Goal: Task Accomplishment & Management: Manage account settings

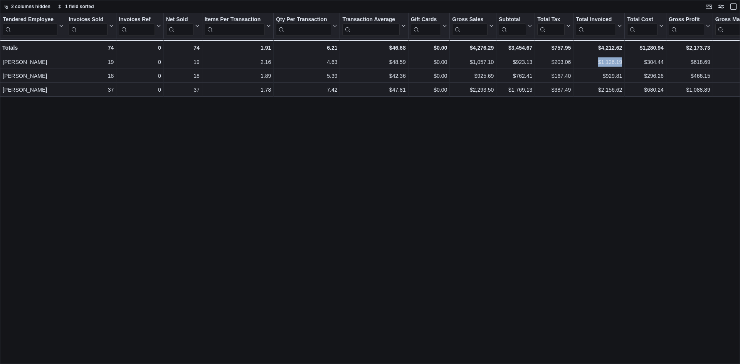
scroll to position [504, 0]
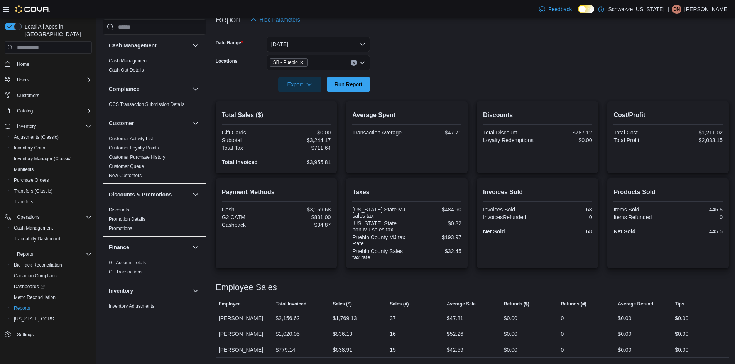
scroll to position [101, 0]
click at [348, 80] on span "Run Report" at bounding box center [348, 83] width 34 height 15
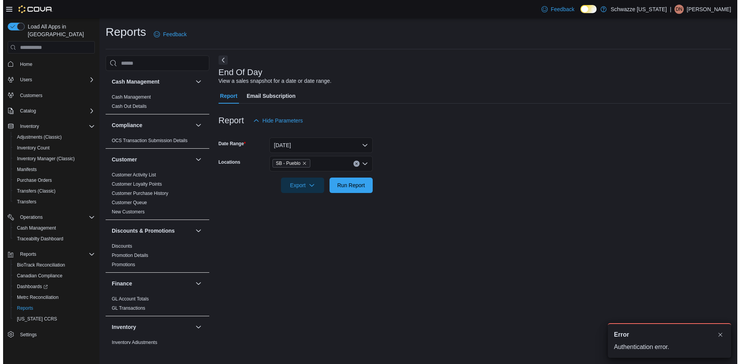
scroll to position [0, 0]
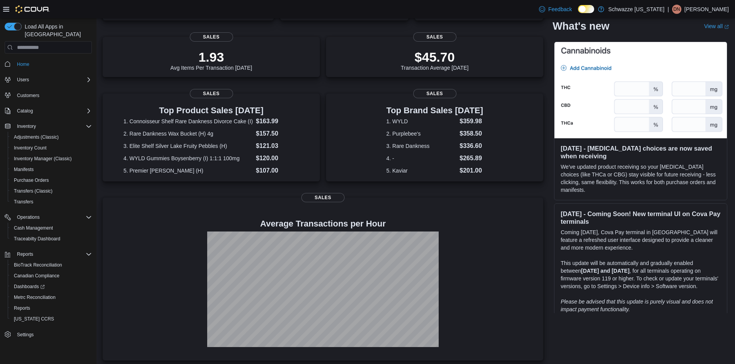
scroll to position [169, 0]
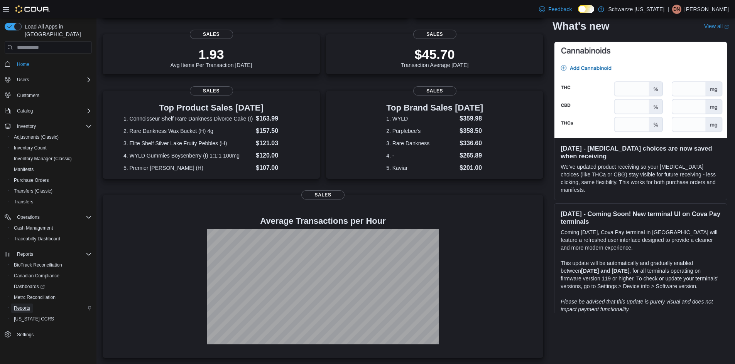
click at [27, 305] on span "Reports" at bounding box center [22, 308] width 16 height 6
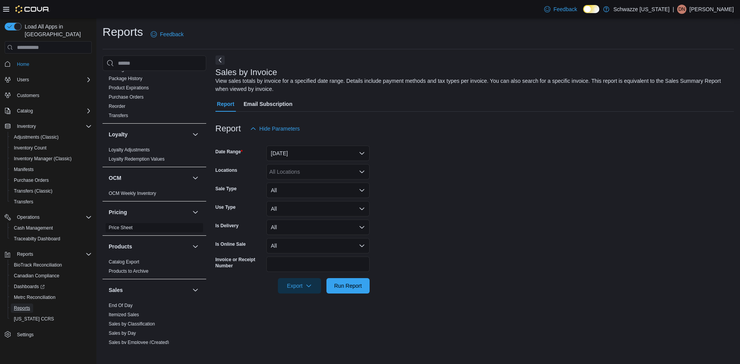
scroll to position [424, 0]
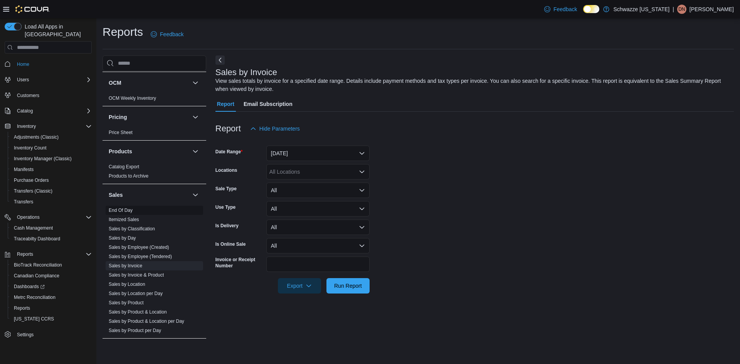
click at [129, 207] on span "End Of Day" at bounding box center [121, 210] width 24 height 6
click at [127, 210] on link "End Of Day" at bounding box center [121, 210] width 24 height 5
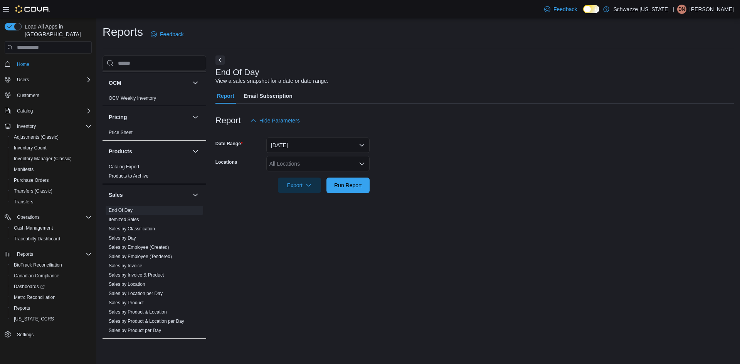
click at [310, 161] on div "All Locations" at bounding box center [317, 163] width 103 height 15
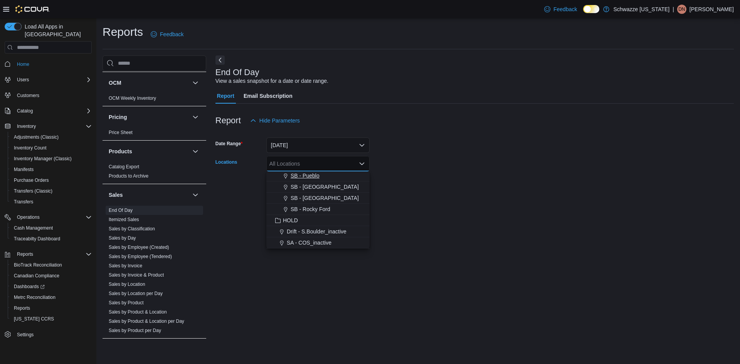
click at [314, 179] on span "SB - Pueblo" at bounding box center [305, 176] width 29 height 8
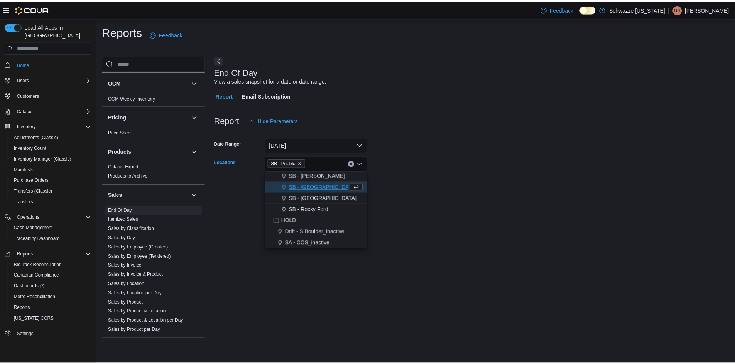
scroll to position [359, 0]
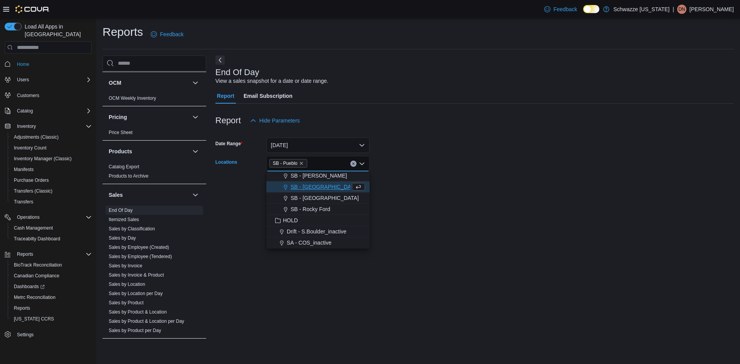
click at [403, 181] on form "Date Range Today Locations SB - Pueblo Combo box. Selected. SB - Pueblo. Press …" at bounding box center [475, 160] width 519 height 65
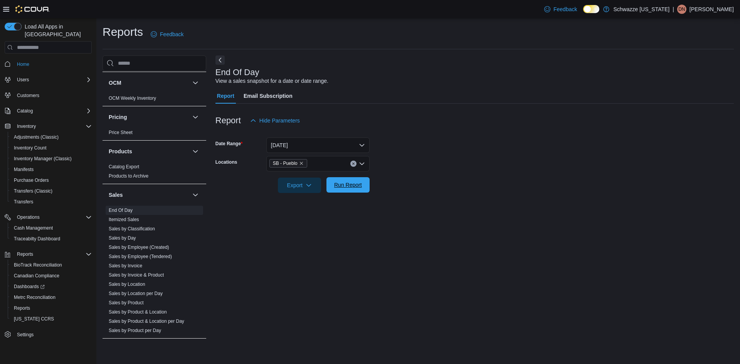
click at [364, 185] on span "Run Report" at bounding box center [348, 184] width 34 height 15
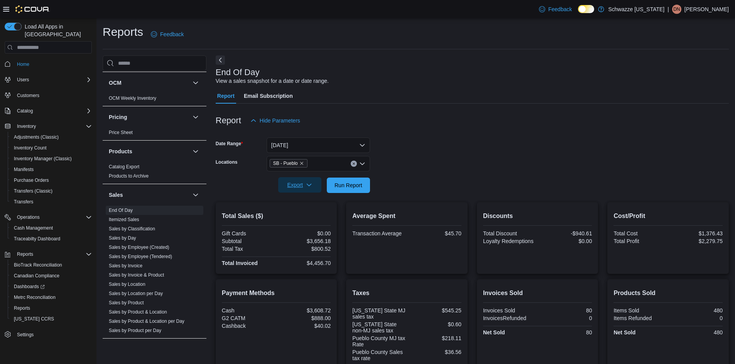
click at [313, 184] on span "Export" at bounding box center [300, 184] width 34 height 15
click at [305, 216] on span "Export to Pdf" at bounding box center [300, 216] width 35 height 6
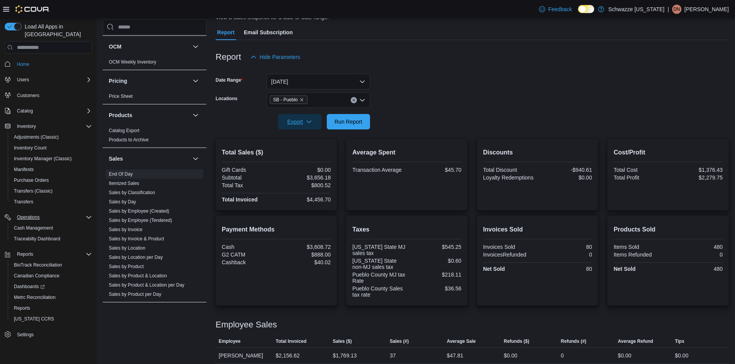
scroll to position [77, 0]
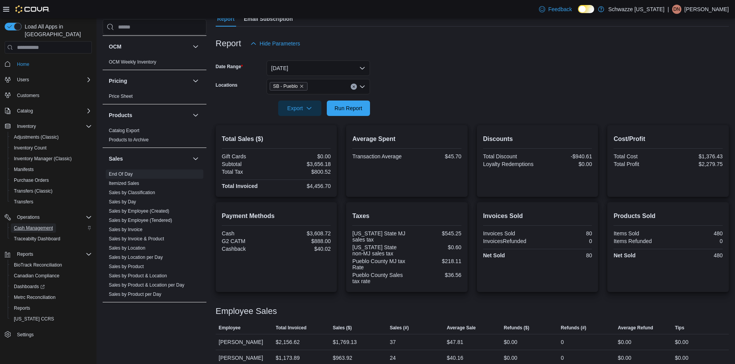
drag, startPoint x: 42, startPoint y: 217, endPoint x: 75, endPoint y: 219, distance: 33.6
click at [42, 224] on span "Cash Management" at bounding box center [33, 228] width 39 height 9
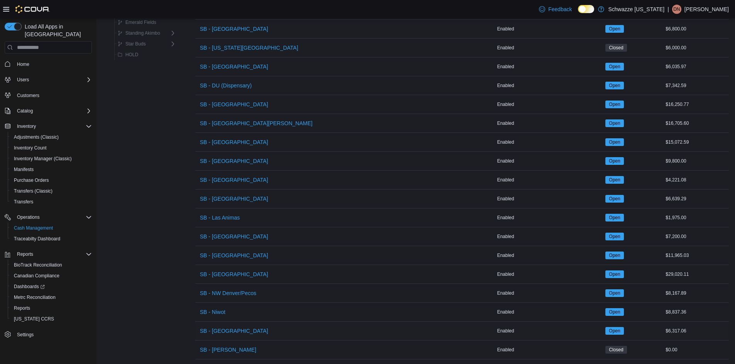
scroll to position [376, 0]
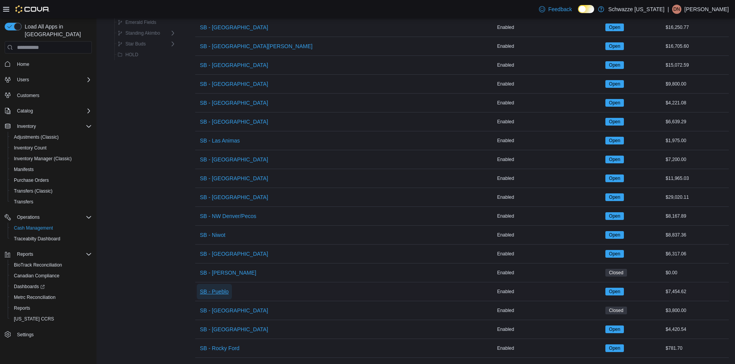
click at [225, 289] on span "SB - Pueblo" at bounding box center [214, 292] width 29 height 8
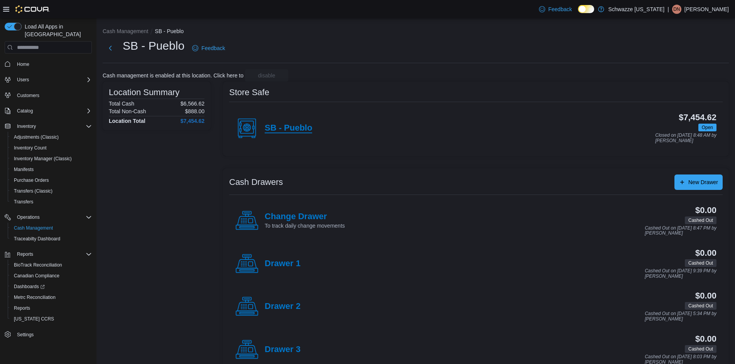
click at [293, 127] on h4 "SB - Pueblo" at bounding box center [288, 128] width 47 height 10
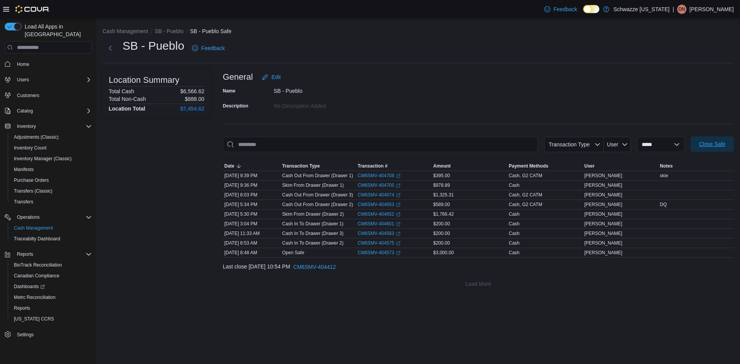
click at [710, 147] on span "Close Safe" at bounding box center [713, 144] width 26 height 8
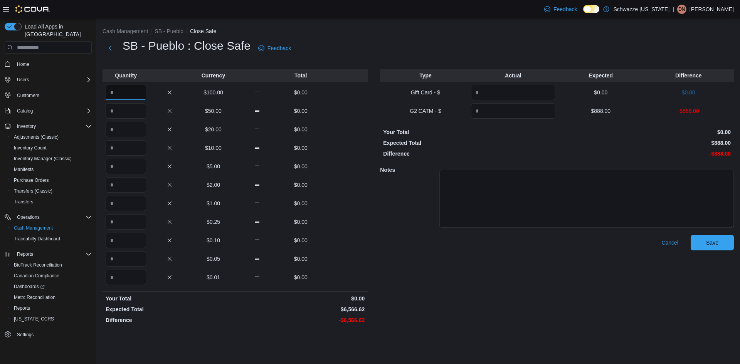
click at [123, 98] on input "Quantity" at bounding box center [126, 92] width 40 height 15
type input "**"
click at [139, 109] on input "Quantity" at bounding box center [126, 110] width 40 height 15
type input "**"
click at [135, 131] on input "Quantity" at bounding box center [126, 129] width 40 height 15
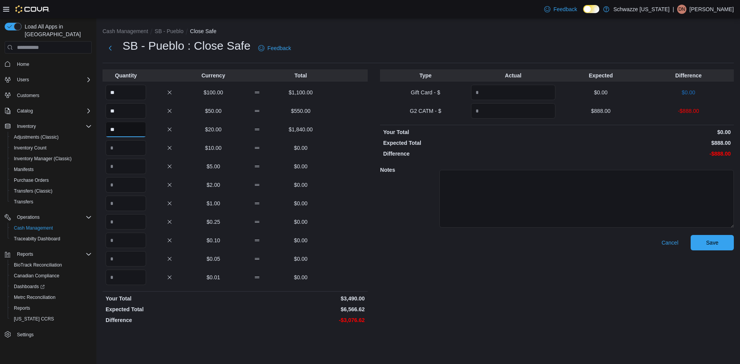
type input "**"
click at [127, 147] on input "Quantity" at bounding box center [126, 147] width 40 height 15
type input "*"
click at [131, 164] on input "Quantity" at bounding box center [126, 166] width 40 height 15
type input "*"
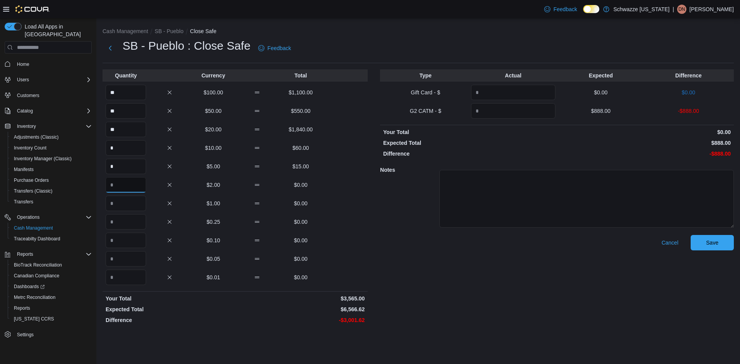
click at [134, 184] on input "Quantity" at bounding box center [126, 184] width 40 height 15
type input "*"
click at [127, 204] on input "Quantity" at bounding box center [126, 203] width 40 height 15
type input "*"
click at [140, 228] on input "Quantity" at bounding box center [126, 221] width 40 height 15
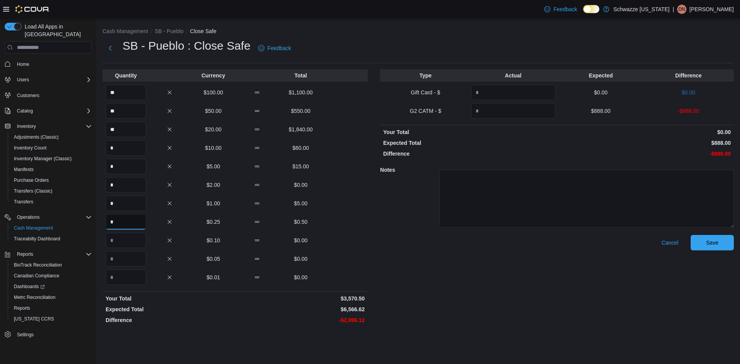
type input "*"
click at [143, 241] on input "Quantity" at bounding box center [126, 240] width 40 height 15
type input "*"
click at [143, 256] on input "Quantity" at bounding box center [126, 258] width 40 height 15
type input "*"
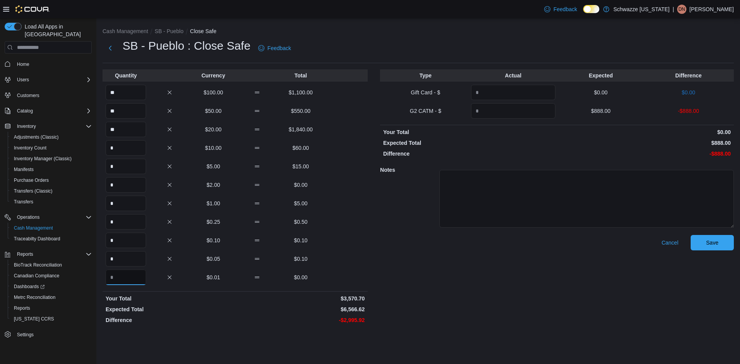
click at [138, 276] on input "Quantity" at bounding box center [126, 277] width 40 height 15
type input "*"
click at [492, 331] on div "Cash Management SB - Pueblo Close Safe SB - Pueblo : Close Safe Feedback Quanti…" at bounding box center [418, 175] width 644 height 315
click at [131, 88] on input "**" at bounding box center [126, 92] width 40 height 15
type input "**"
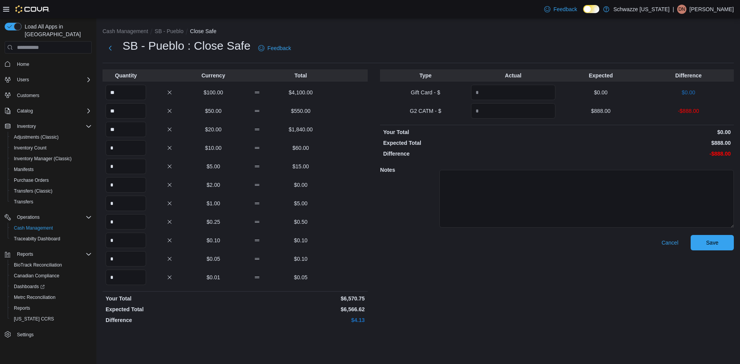
click at [524, 287] on div "Cancel Save" at bounding box center [557, 281] width 354 height 92
click at [515, 110] on input "Quantity" at bounding box center [513, 110] width 84 height 15
type input "***"
click at [586, 283] on div "Cancel Save" at bounding box center [557, 281] width 354 height 92
click at [716, 246] on span "Save" at bounding box center [712, 243] width 12 height 8
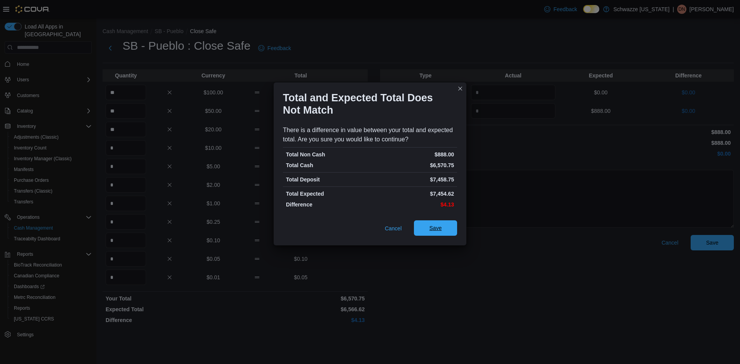
click at [435, 229] on span "Save" at bounding box center [436, 228] width 12 height 8
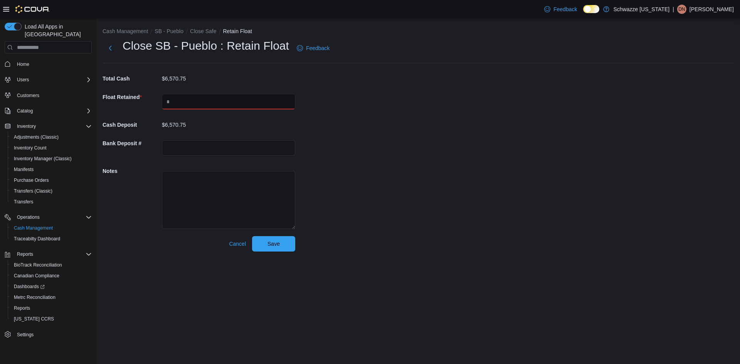
click at [175, 98] on input "text" at bounding box center [228, 101] width 133 height 15
type input "****"
click at [408, 160] on div "Cash Management SB - Pueblo Close Safe Retain Float Close SB - Pueblo : Retain …" at bounding box center [418, 138] width 644 height 240
drag, startPoint x: 277, startPoint y: 244, endPoint x: 302, endPoint y: 245, distance: 25.5
click at [277, 243] on span "Save" at bounding box center [274, 244] width 12 height 8
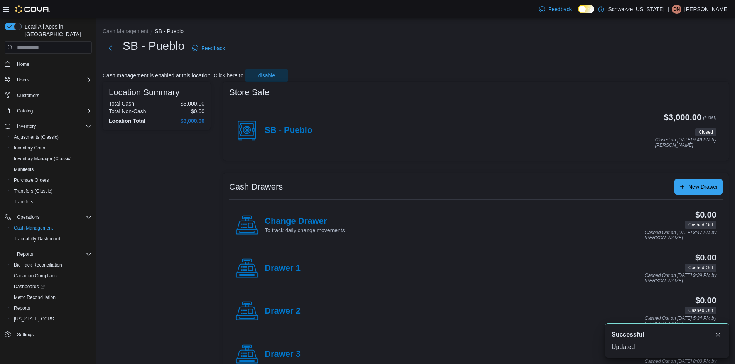
click at [715, 8] on p "Desiree N Quintana" at bounding box center [706, 9] width 44 height 9
click at [688, 77] on span "Sign Out" at bounding box center [678, 76] width 21 height 8
